Goal: Transaction & Acquisition: Purchase product/service

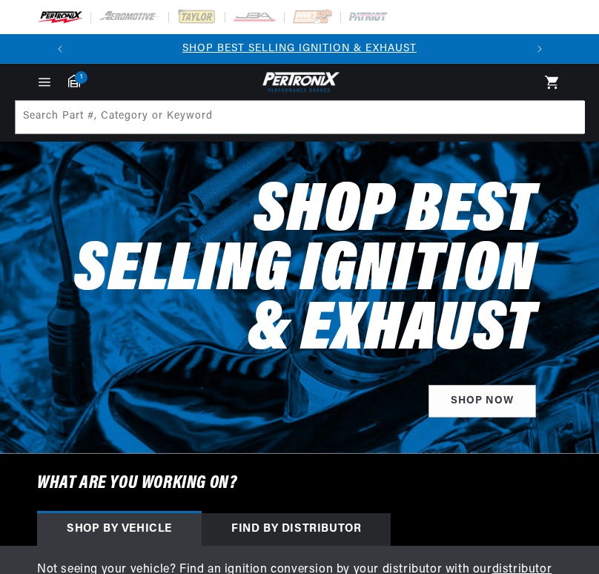
select select "1989"
select select "Ford"
select select "F-150"
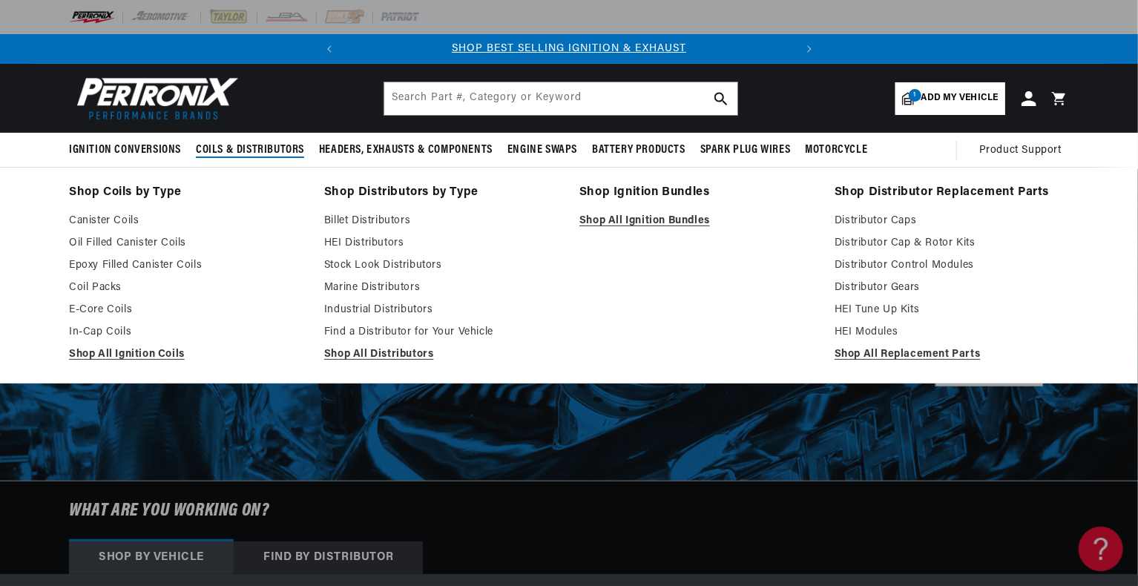
click at [240, 152] on span "Coils & Distributors" at bounding box center [250, 150] width 108 height 16
click at [142, 351] on link "Shop All Ignition Coils" at bounding box center [186, 355] width 234 height 18
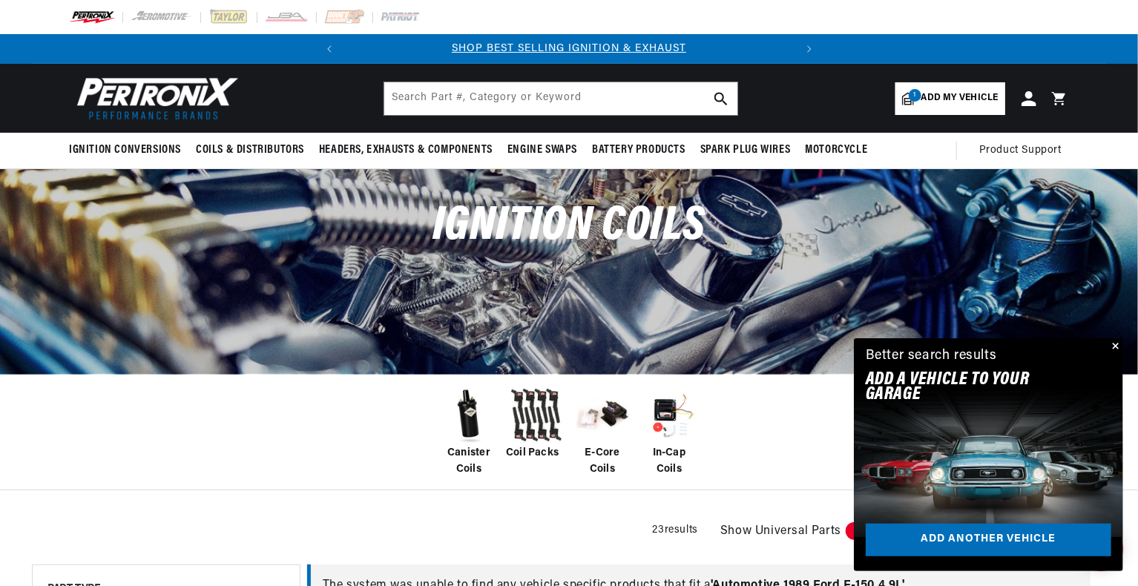
click at [467, 450] on span "Canister Coils" at bounding box center [468, 461] width 59 height 33
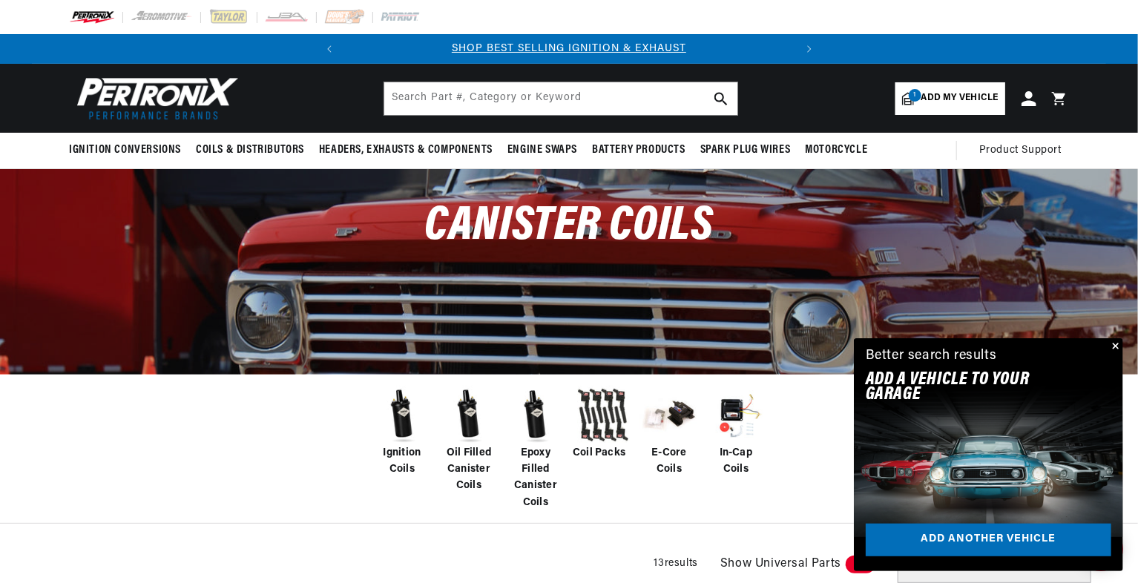
click at [466, 462] on span "Oil Filled Canister Coils" at bounding box center [468, 470] width 59 height 50
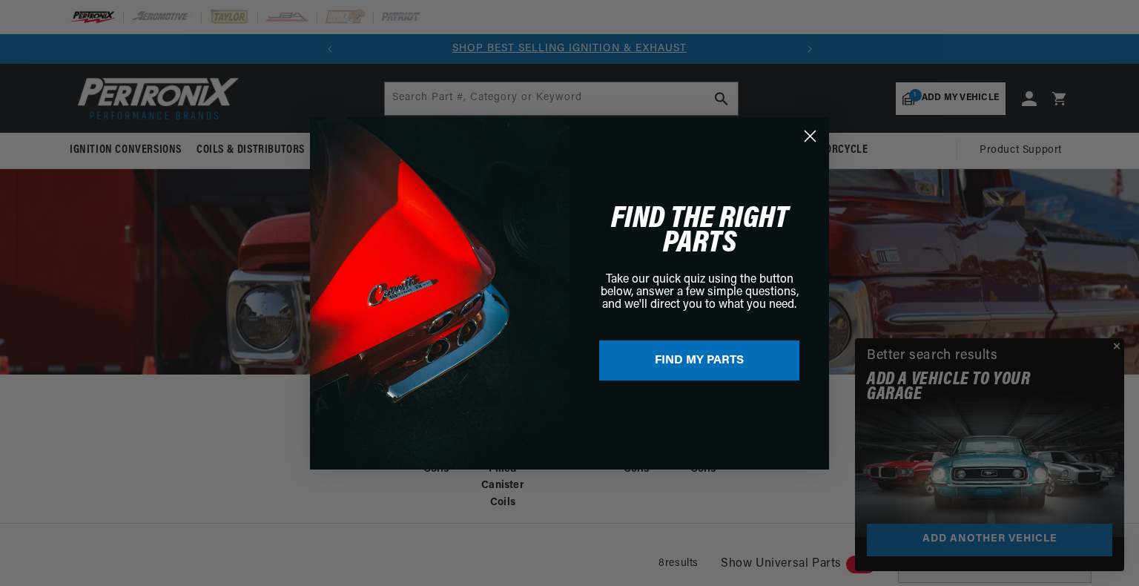
click at [812, 136] on icon "Close dialog" at bounding box center [811, 136] width 10 height 10
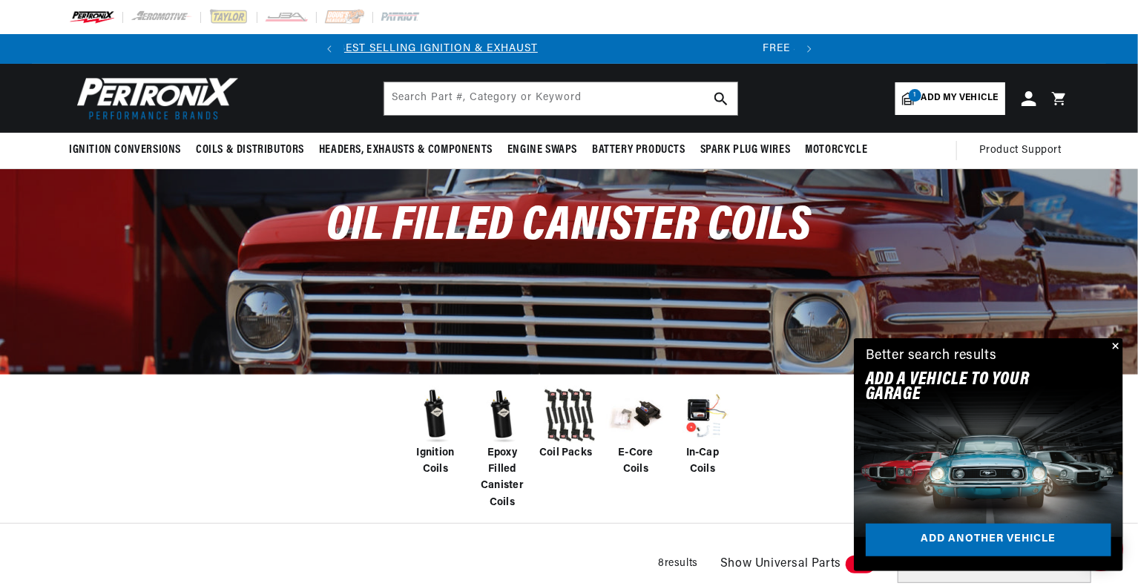
scroll to position [0, 450]
click at [1114, 344] on button "Close" at bounding box center [1114, 347] width 18 height 18
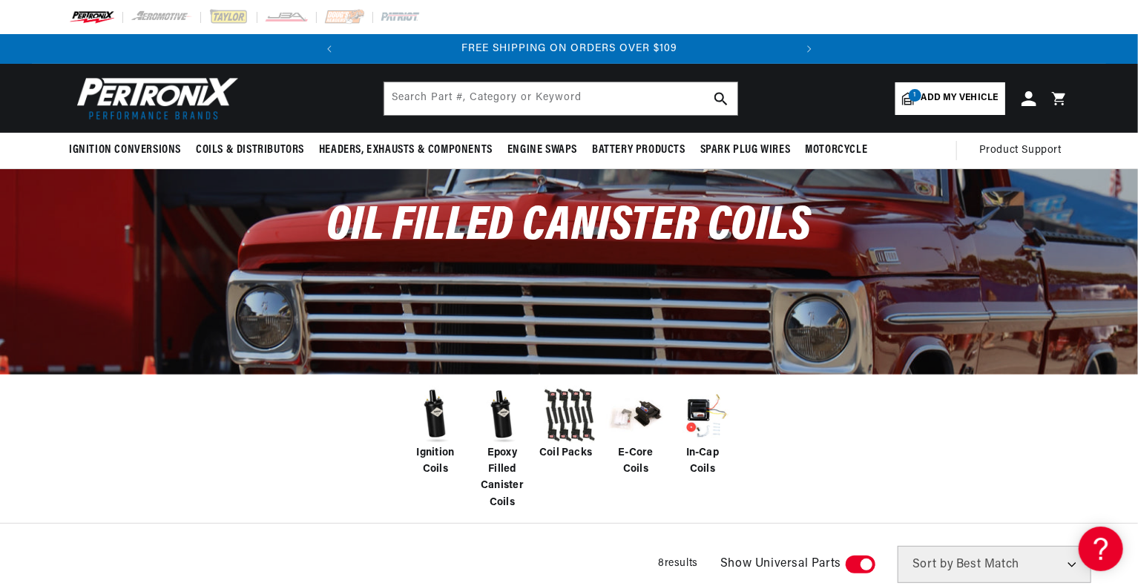
click at [501, 453] on span "Epoxy Filled Canister Coils" at bounding box center [502, 478] width 59 height 67
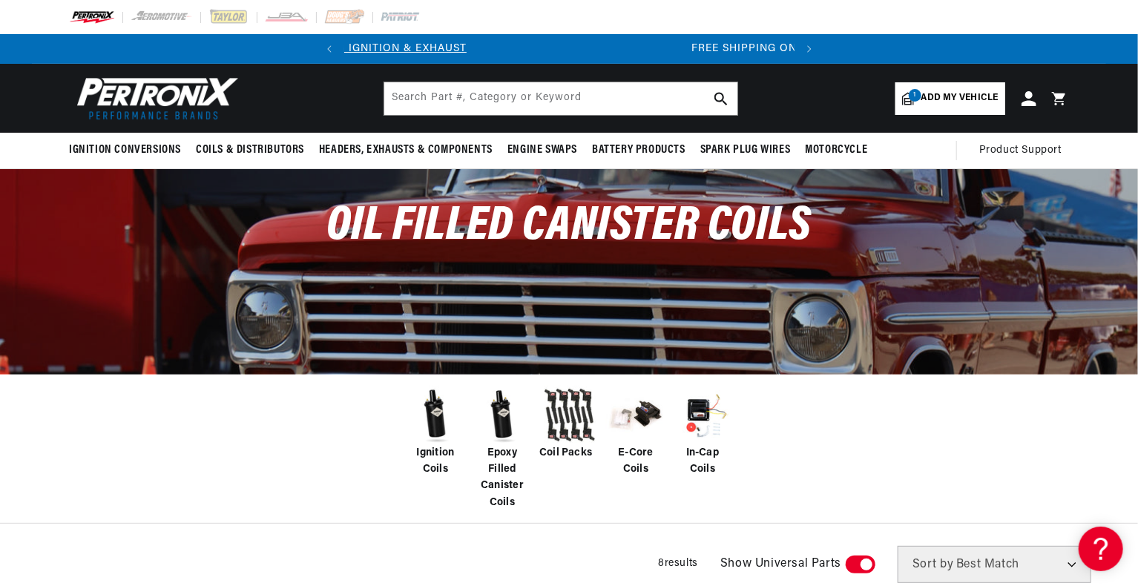
scroll to position [0, 0]
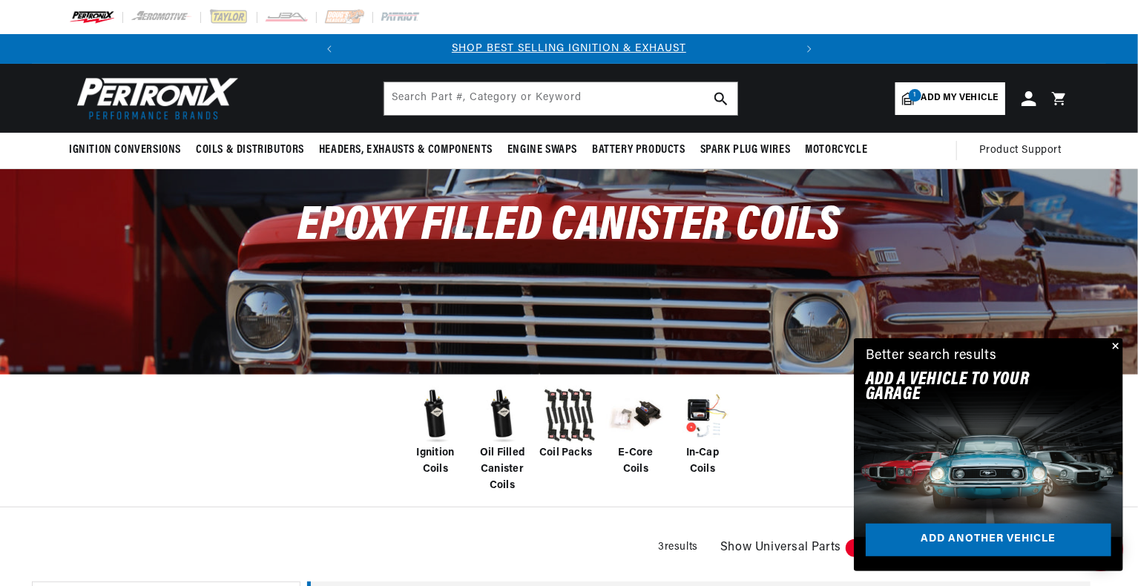
click at [511, 480] on span "Oil Filled Canister Coils" at bounding box center [502, 470] width 59 height 50
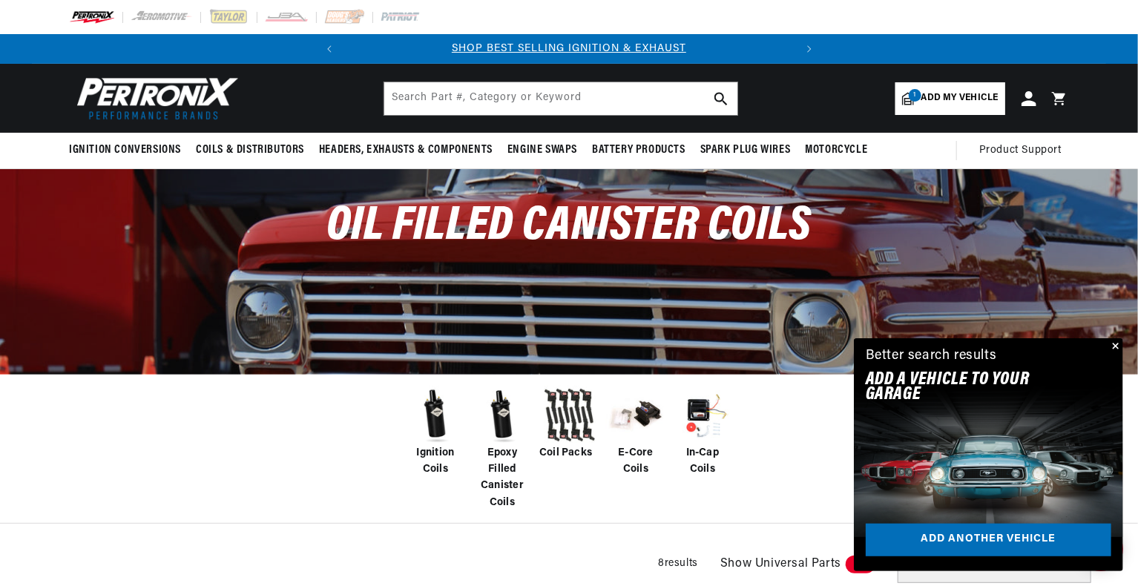
click at [1116, 343] on button "Close" at bounding box center [1114, 347] width 18 height 18
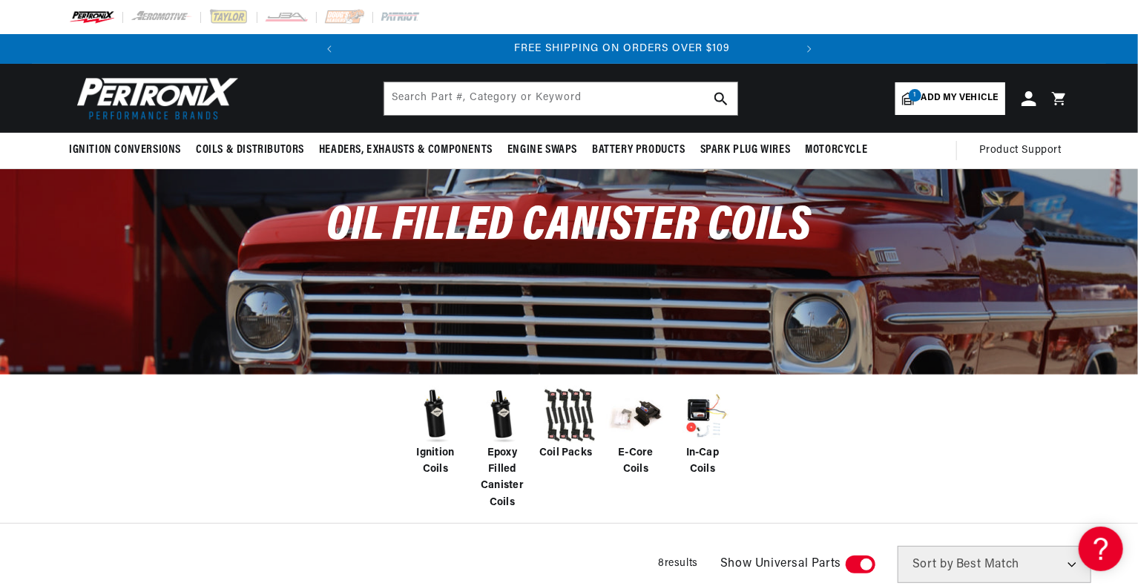
scroll to position [0, 450]
click at [863, 568] on span at bounding box center [861, 565] width 30 height 18
click at [858, 567] on input "checkbox" at bounding box center [854, 567] width 10 height 0
click at [863, 568] on span at bounding box center [861, 565] width 30 height 18
click at [858, 567] on input "checkbox" at bounding box center [854, 567] width 10 height 0
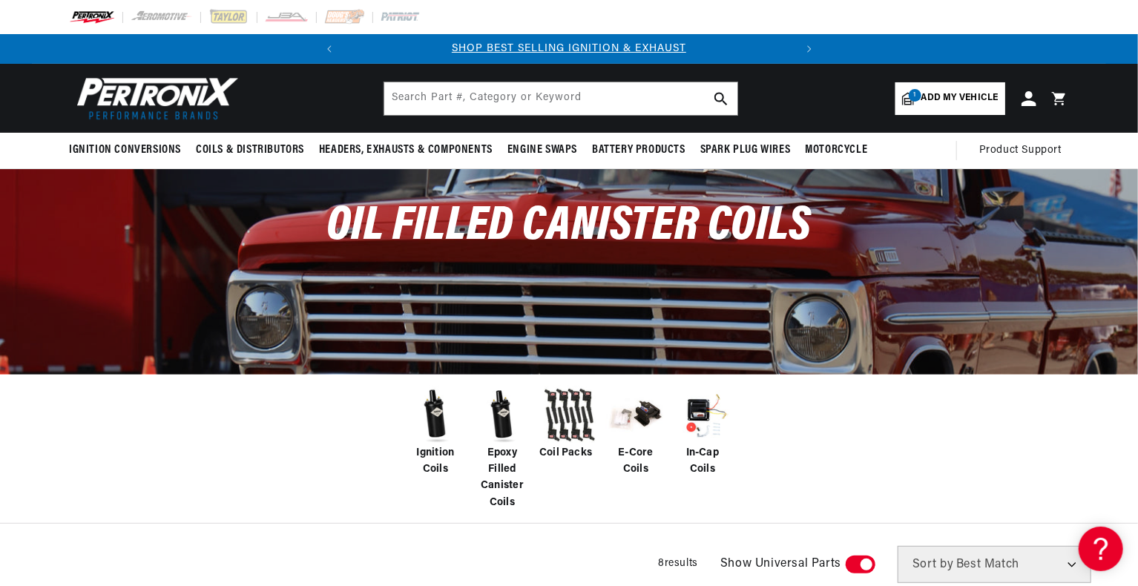
click at [501, 482] on span "Epoxy Filled Canister Coils" at bounding box center [502, 478] width 59 height 67
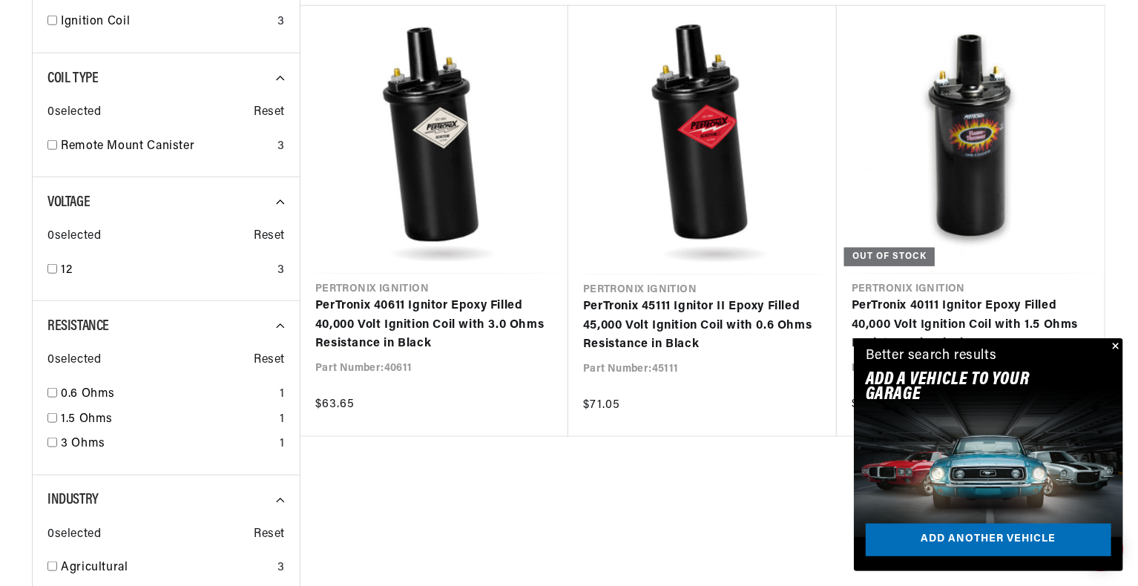
scroll to position [0, 450]
click at [1119, 344] on button "Close" at bounding box center [1114, 347] width 18 height 18
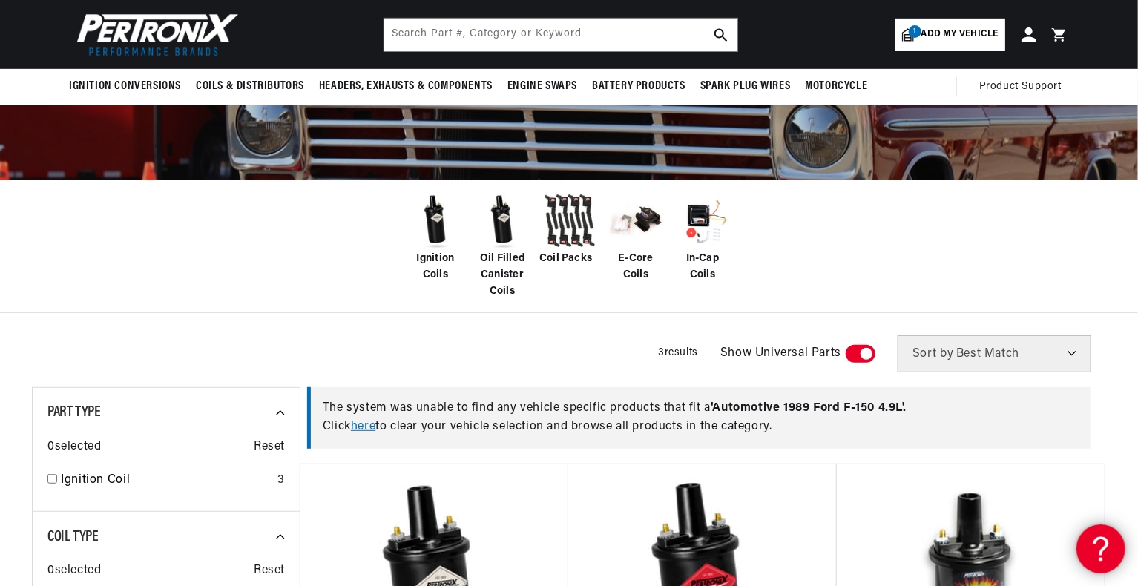
scroll to position [89, 0]
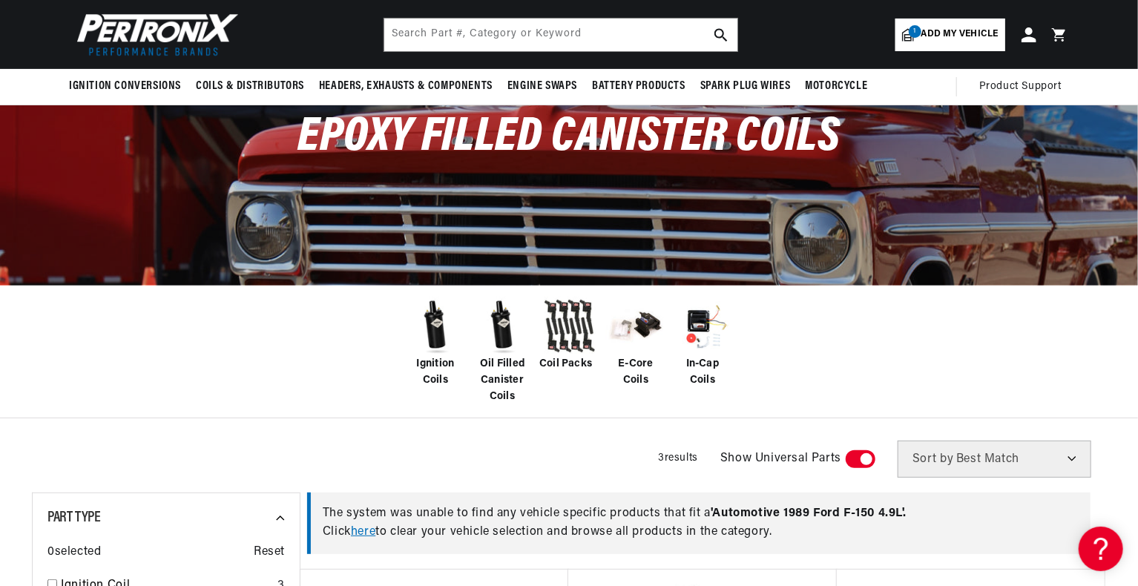
click at [494, 374] on span "Oil Filled Canister Coils" at bounding box center [502, 381] width 59 height 50
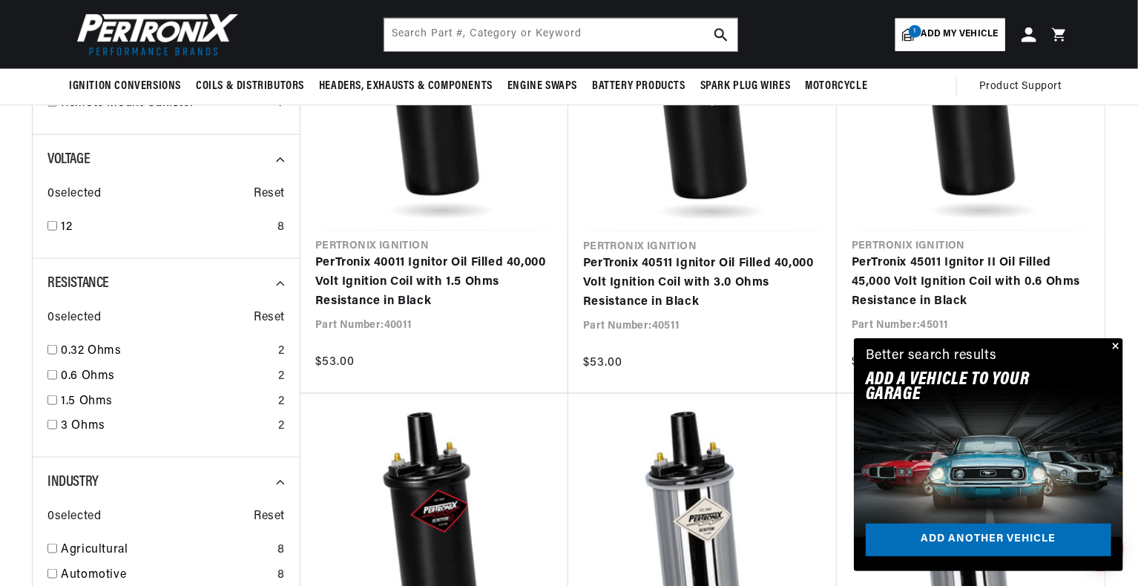
scroll to position [0, 450]
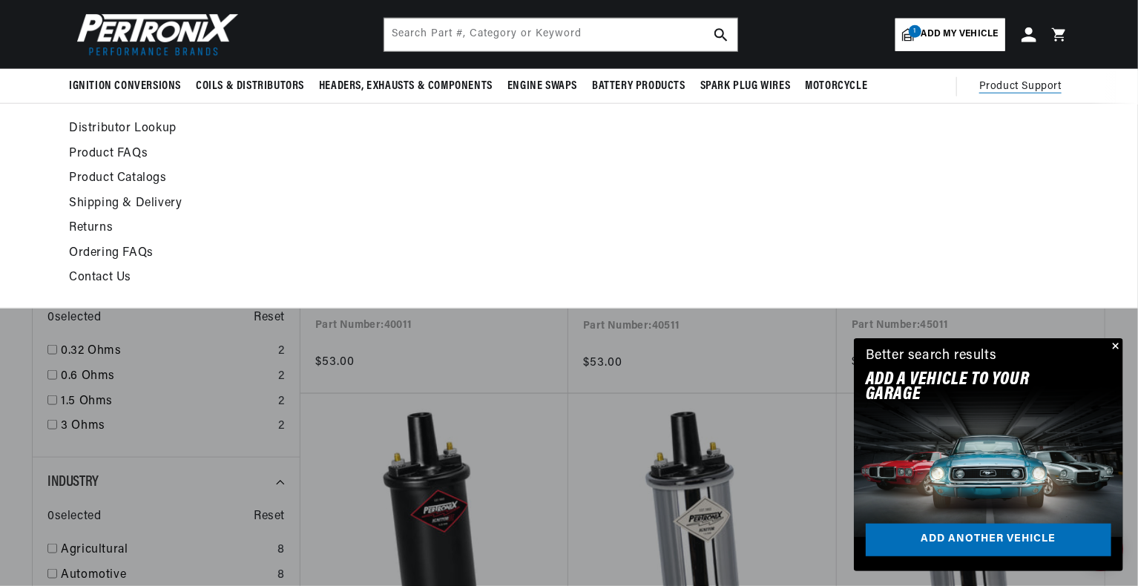
click at [1032, 82] on span "Product Support" at bounding box center [1020, 87] width 82 height 16
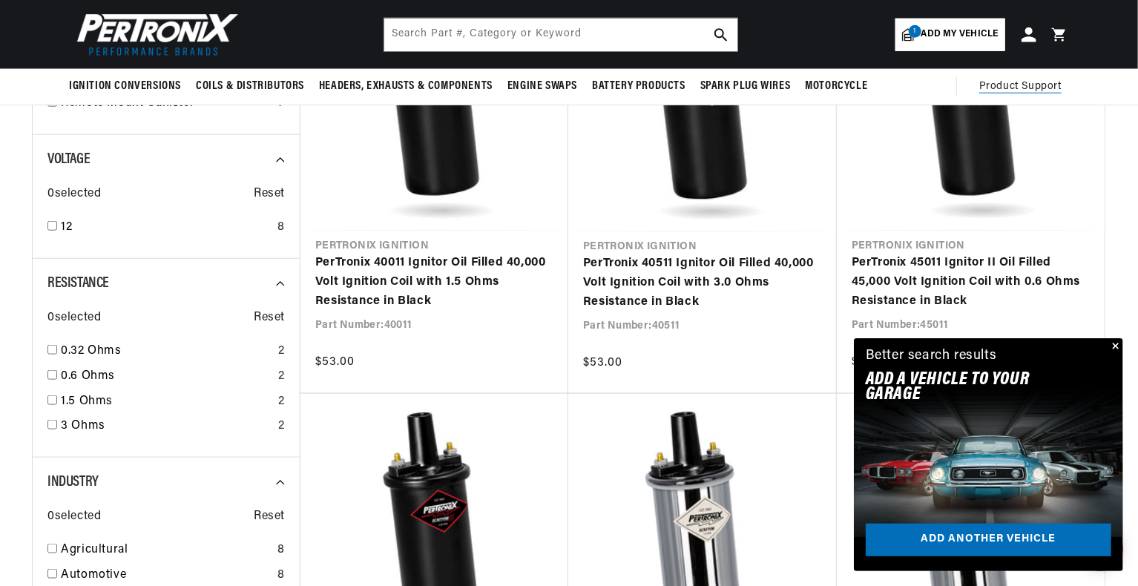
click at [1032, 82] on span "Product Support" at bounding box center [1020, 87] width 82 height 16
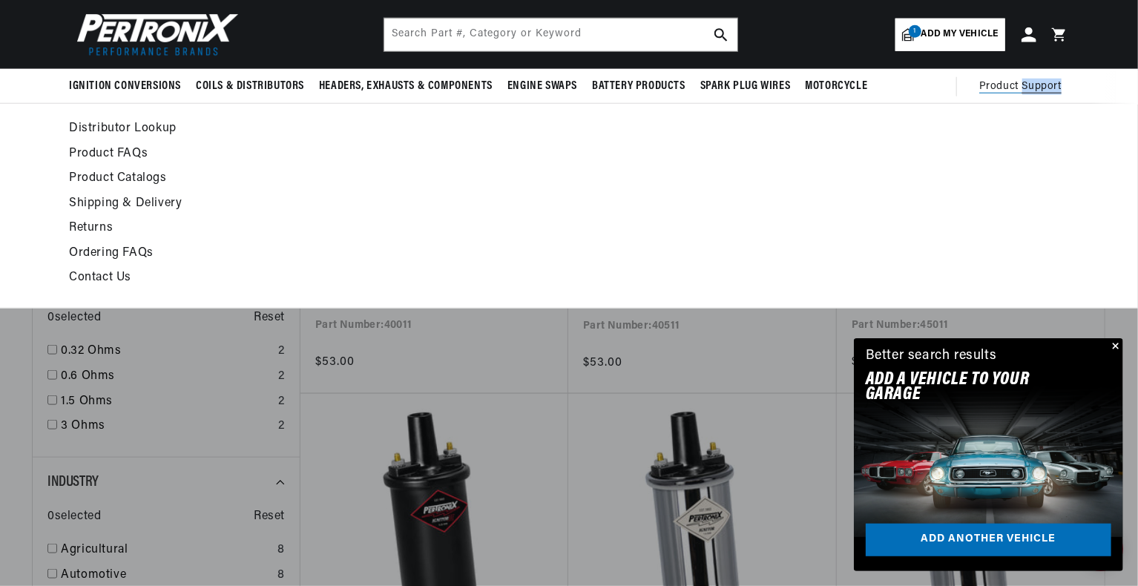
click at [1032, 82] on span "Product Support" at bounding box center [1020, 87] width 82 height 16
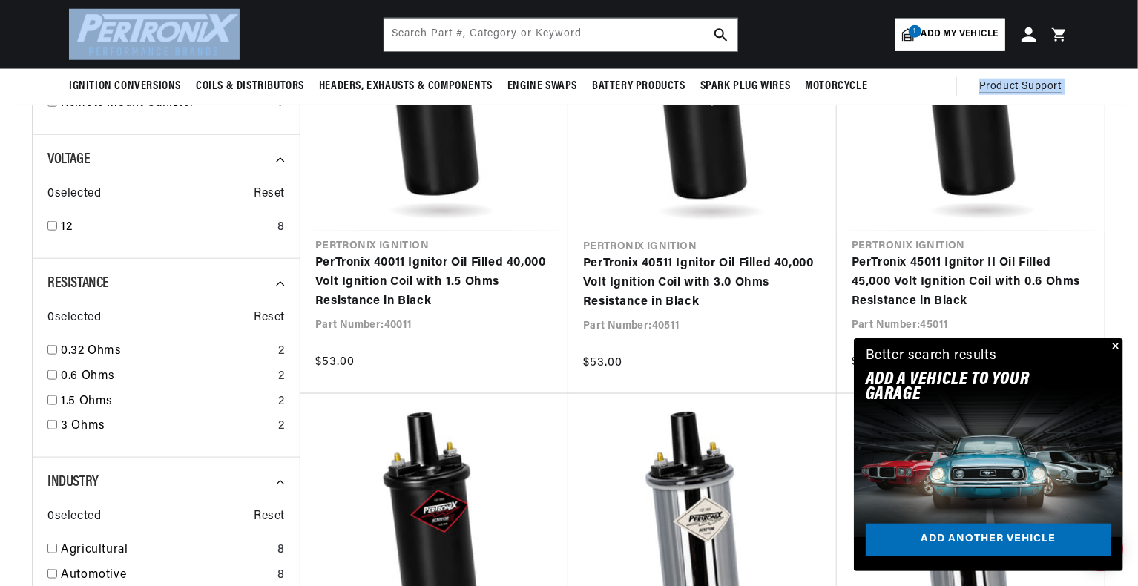
click at [1032, 82] on span "Product Support" at bounding box center [1020, 87] width 82 height 16
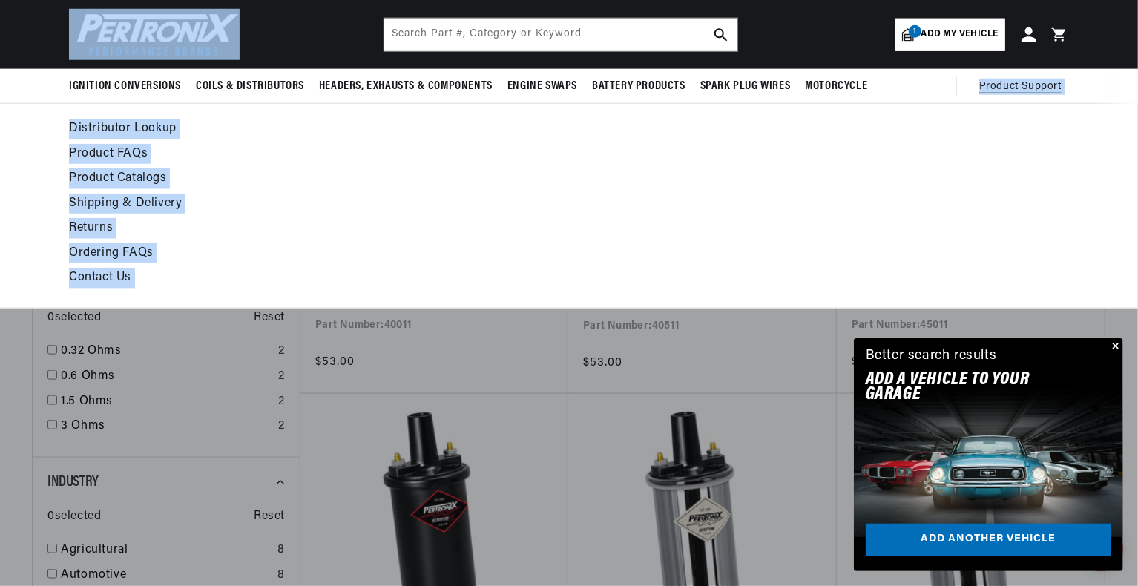
scroll to position [0, 0]
click at [116, 278] on link "Contact Us" at bounding box center [433, 278] width 729 height 21
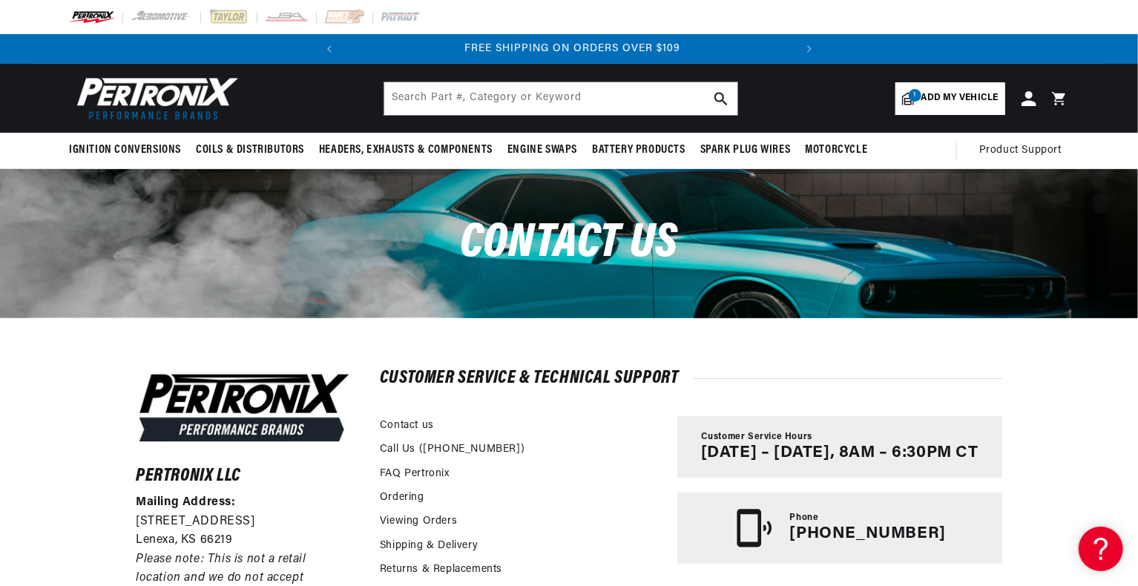
scroll to position [0, 450]
